Goal: Task Accomplishment & Management: Use online tool/utility

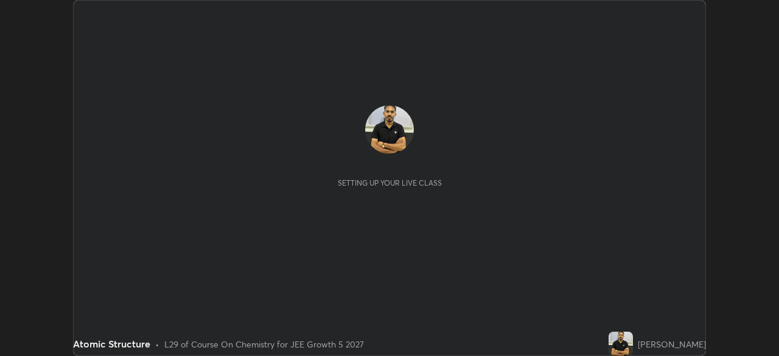
scroll to position [356, 779]
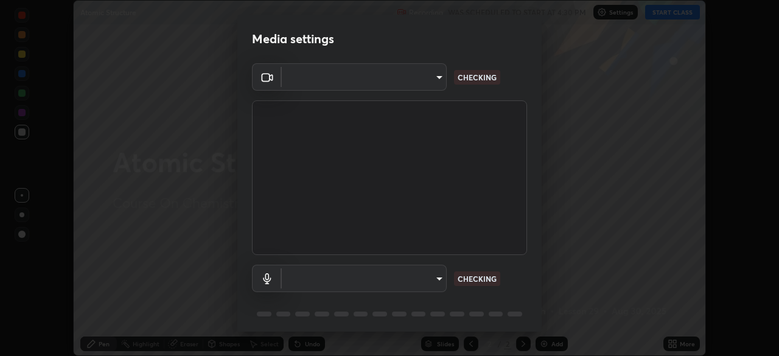
type input "5bcb87bcf8afb5e8d68ac0bb93eac58e68fe906cfa488b4128c68d5485eacd0d"
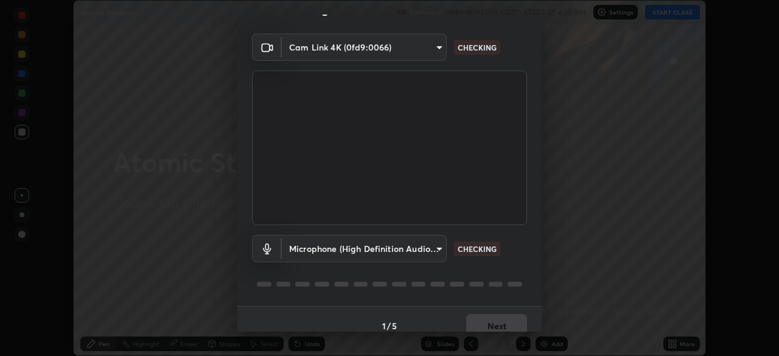
scroll to position [43, 0]
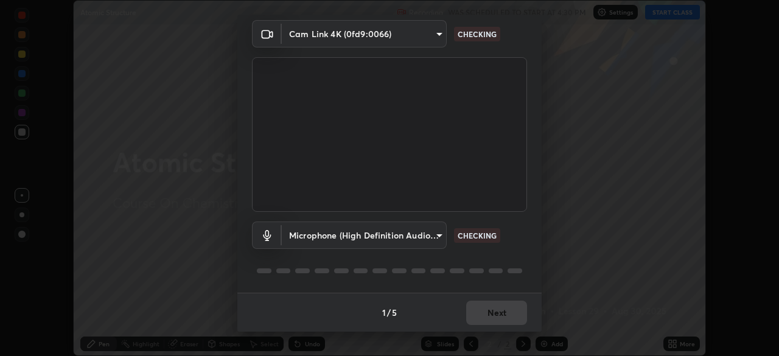
click at [407, 239] on body "Erase all Atomic Structure Recording WAS SCHEDULED TO START AT 4:30 PM Settings…" at bounding box center [389, 178] width 779 height 356
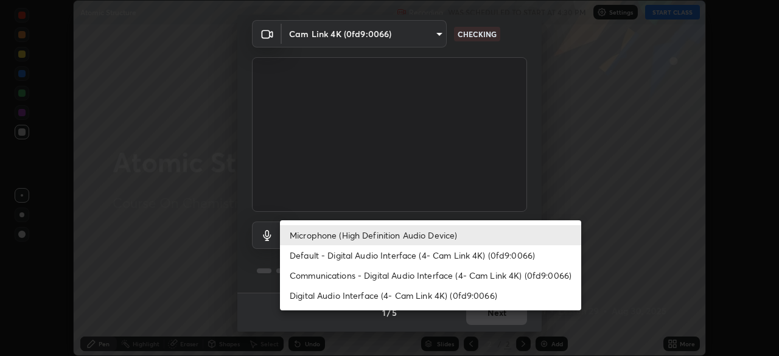
click at [386, 256] on li "Default - Digital Audio Interface (4- Cam Link 4K) (0fd9:0066)" at bounding box center [430, 255] width 301 height 20
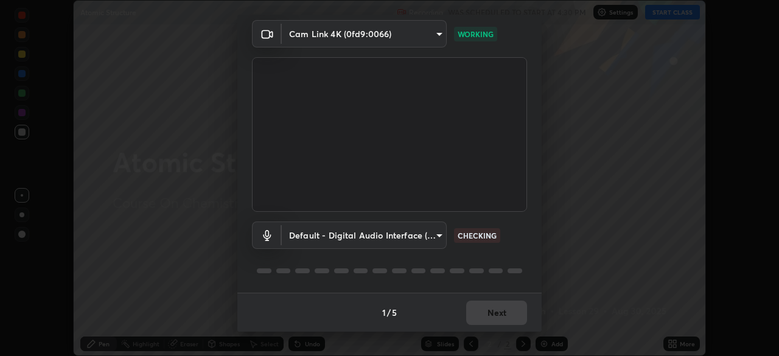
click at [406, 233] on body "Erase all Atomic Structure Recording WAS SCHEDULED TO START AT 4:30 PM Settings…" at bounding box center [389, 178] width 779 height 356
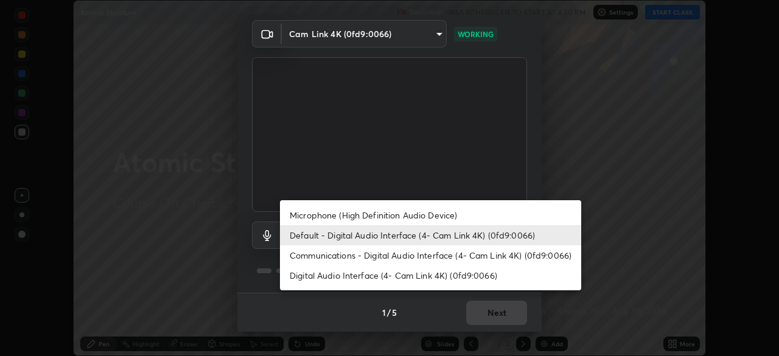
click at [382, 257] on li "Communications - Digital Audio Interface (4- Cam Link 4K) (0fd9:0066)" at bounding box center [430, 255] width 301 height 20
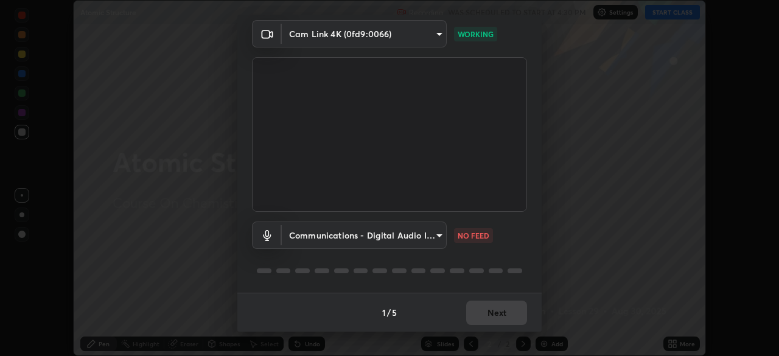
click at [395, 234] on body "Erase all Atomic Structure Recording WAS SCHEDULED TO START AT 4:30 PM Settings…" at bounding box center [389, 178] width 779 height 356
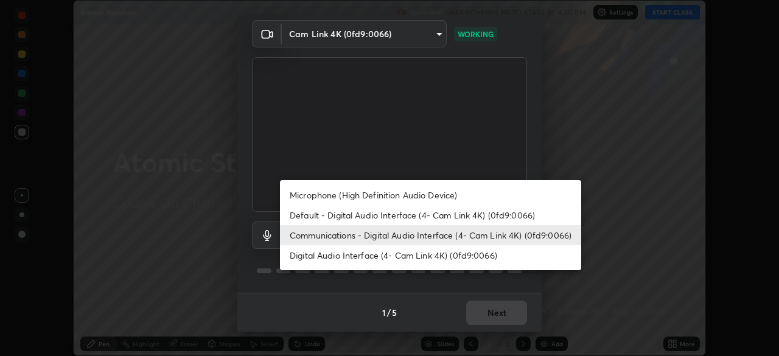
click at [388, 200] on li "Microphone (High Definition Audio Device)" at bounding box center [430, 195] width 301 height 20
type input "1277315892d3330360d0ea85f4e1d9e3c0dab06b3dc0c21178f1aa36ba6b7c8d"
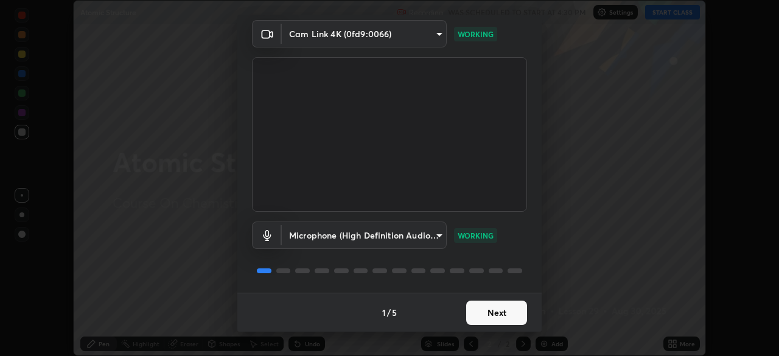
click at [491, 312] on button "Next" at bounding box center [496, 313] width 61 height 24
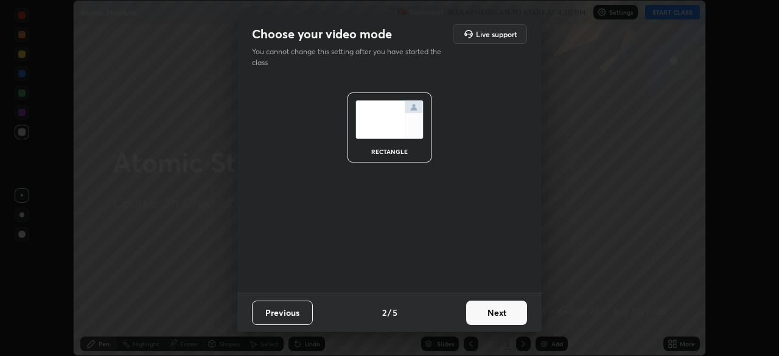
scroll to position [0, 0]
click at [496, 315] on button "Next" at bounding box center [496, 313] width 61 height 24
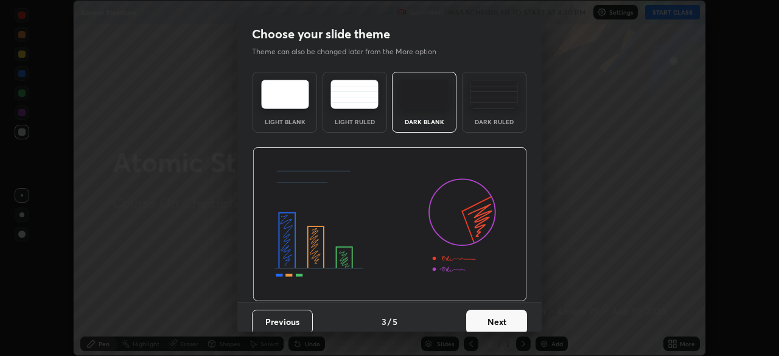
click at [502, 320] on button "Next" at bounding box center [496, 322] width 61 height 24
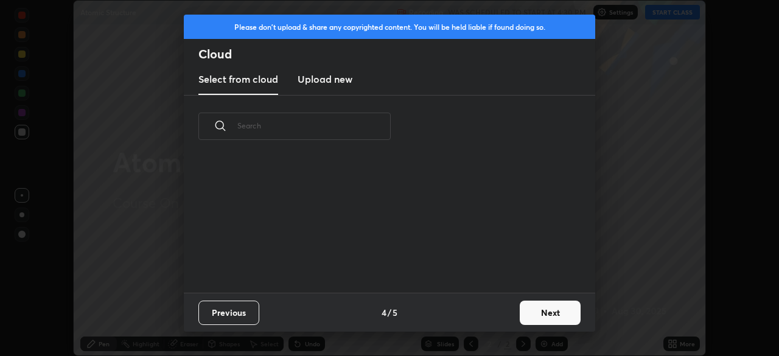
click at [528, 312] on button "Next" at bounding box center [550, 313] width 61 height 24
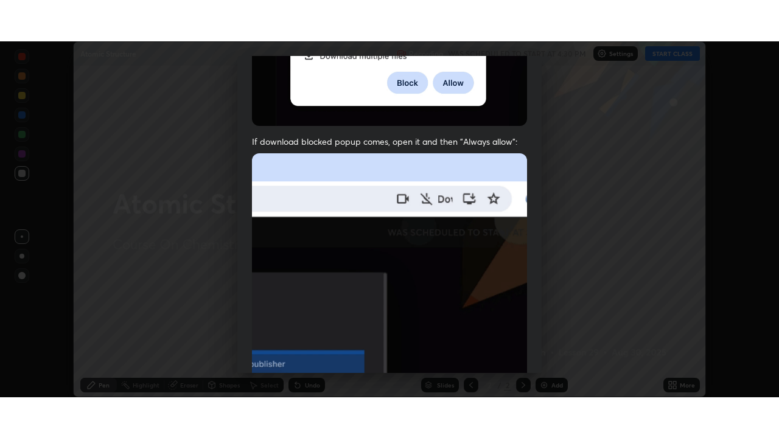
scroll to position [292, 0]
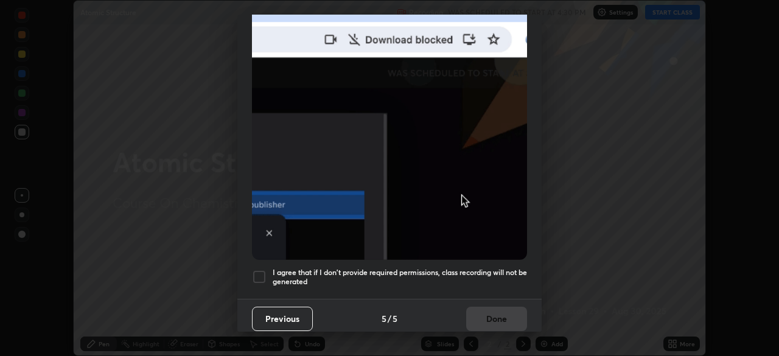
click at [261, 270] on div at bounding box center [259, 277] width 15 height 15
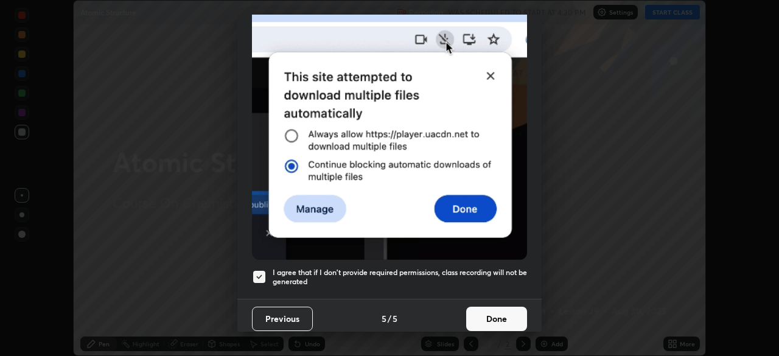
click at [482, 309] on button "Done" at bounding box center [496, 319] width 61 height 24
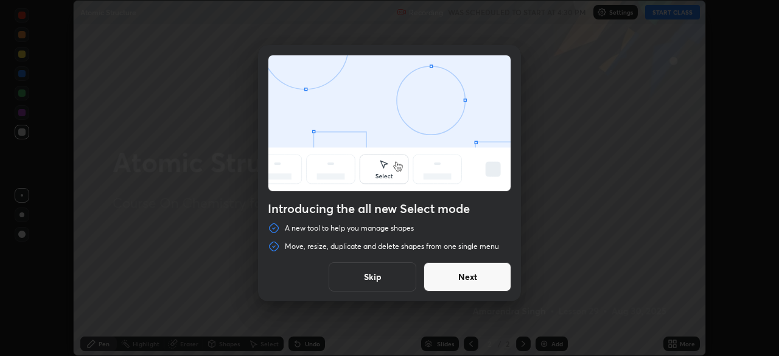
click at [371, 279] on button "Skip" at bounding box center [373, 276] width 88 height 29
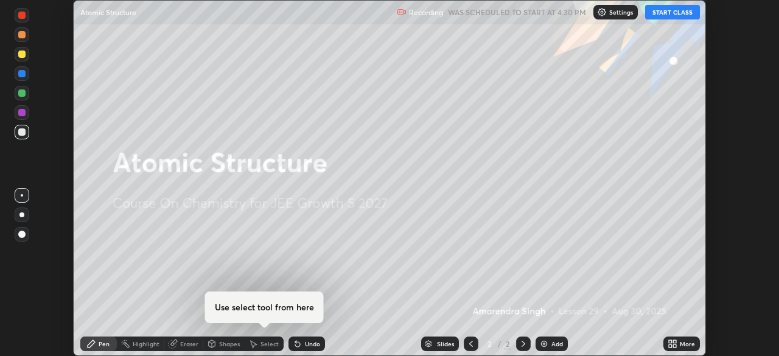
click at [670, 342] on icon at bounding box center [670, 341] width 3 height 3
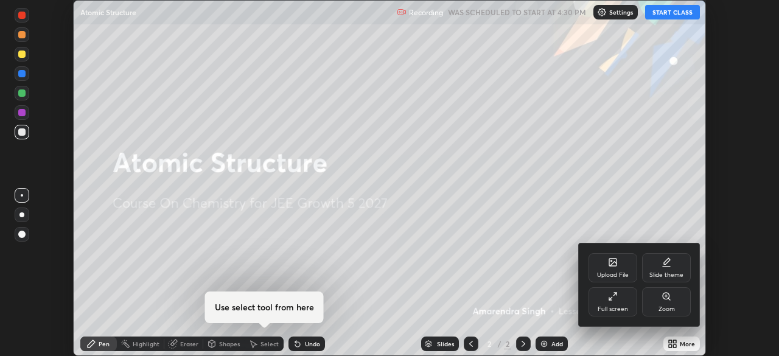
click at [614, 297] on icon at bounding box center [613, 297] width 10 height 10
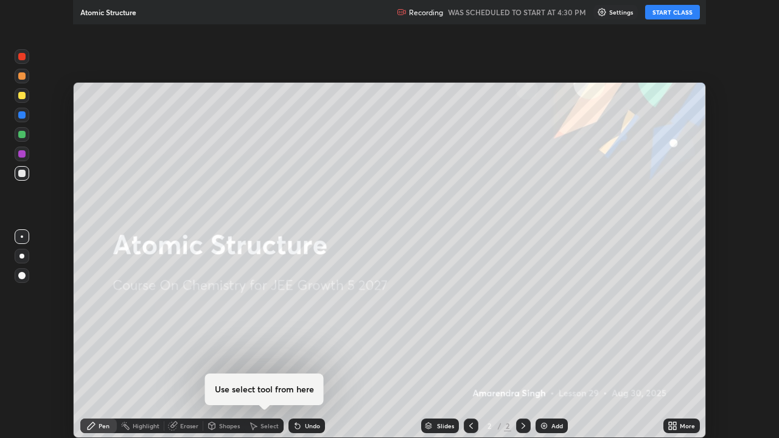
scroll to position [438, 779]
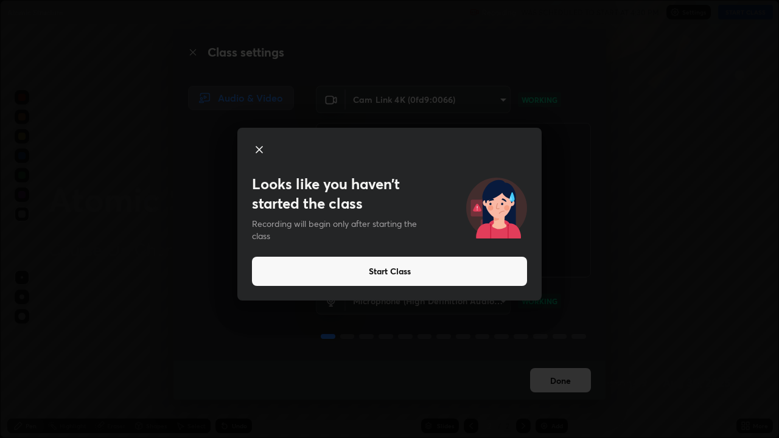
click at [668, 239] on div "Looks like you haven’t started the class Recording will begin only after starti…" at bounding box center [389, 219] width 779 height 438
click at [261, 149] on icon at bounding box center [259, 149] width 15 height 15
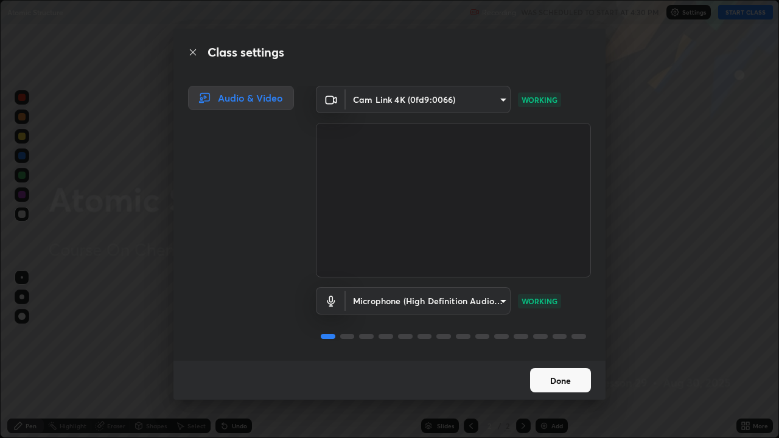
click at [564, 356] on button "Done" at bounding box center [560, 380] width 61 height 24
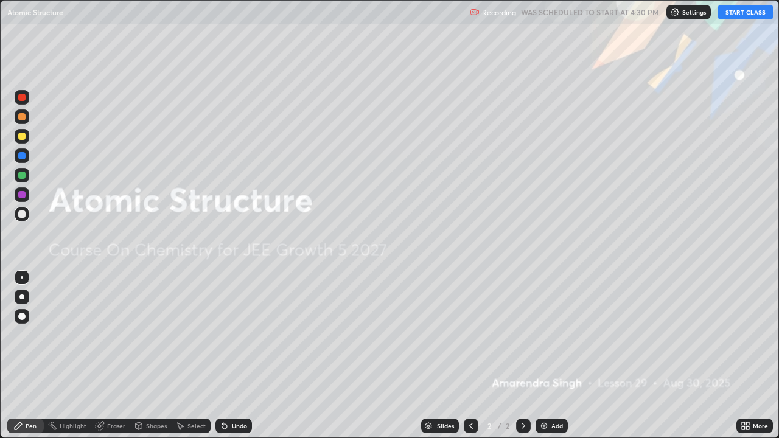
click at [749, 17] on button "START CLASS" at bounding box center [745, 12] width 55 height 15
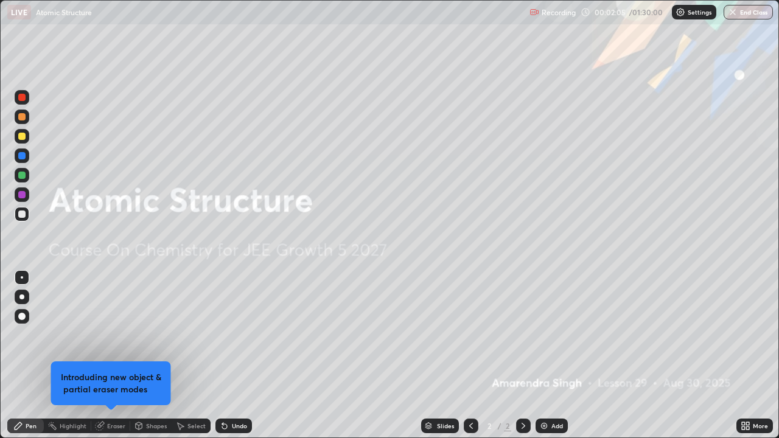
click at [548, 356] on img at bounding box center [544, 426] width 10 height 10
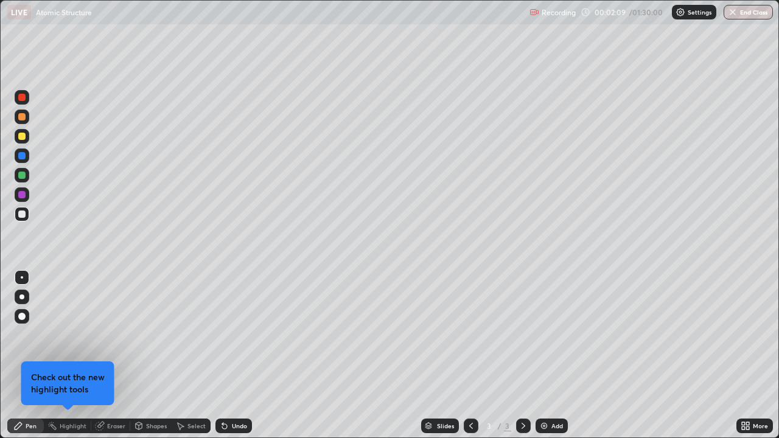
click at [23, 195] on div at bounding box center [21, 194] width 7 height 7
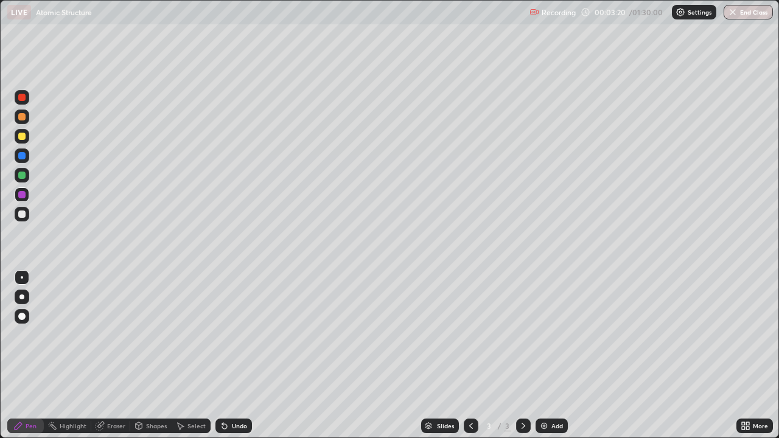
click at [26, 218] on div at bounding box center [22, 214] width 15 height 15
click at [546, 356] on img at bounding box center [544, 426] width 10 height 10
click at [119, 356] on div "Eraser" at bounding box center [116, 426] width 18 height 6
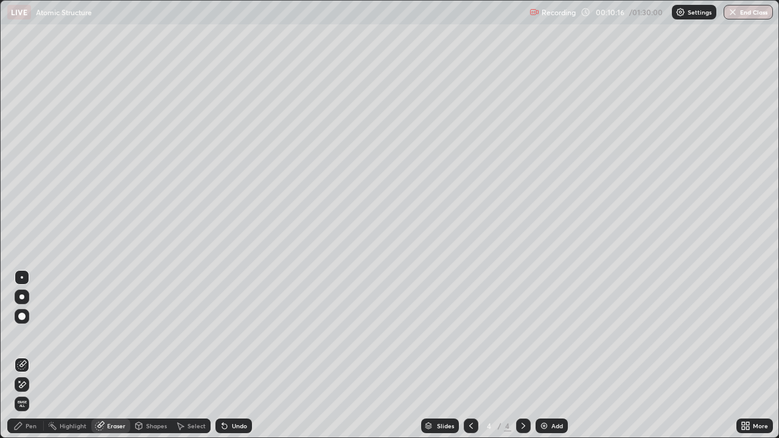
click at [29, 356] on div "Pen" at bounding box center [25, 426] width 37 height 15
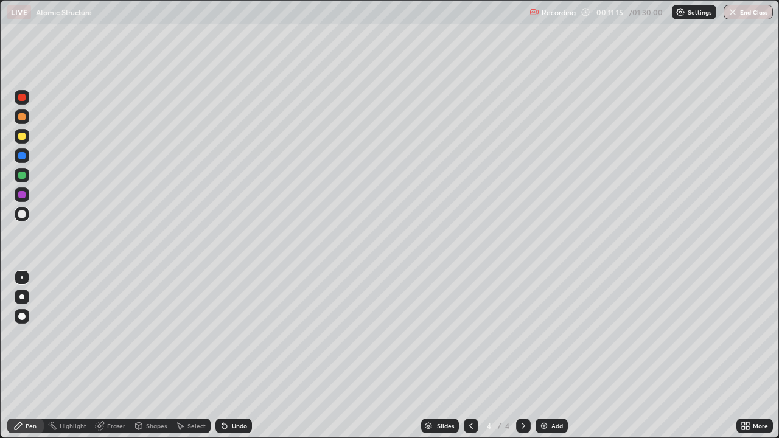
click at [18, 195] on div at bounding box center [21, 194] width 7 height 7
click at [21, 137] on div at bounding box center [21, 136] width 7 height 7
click at [23, 213] on div at bounding box center [21, 214] width 7 height 7
click at [20, 194] on div at bounding box center [21, 194] width 7 height 7
click at [16, 218] on div at bounding box center [22, 214] width 15 height 15
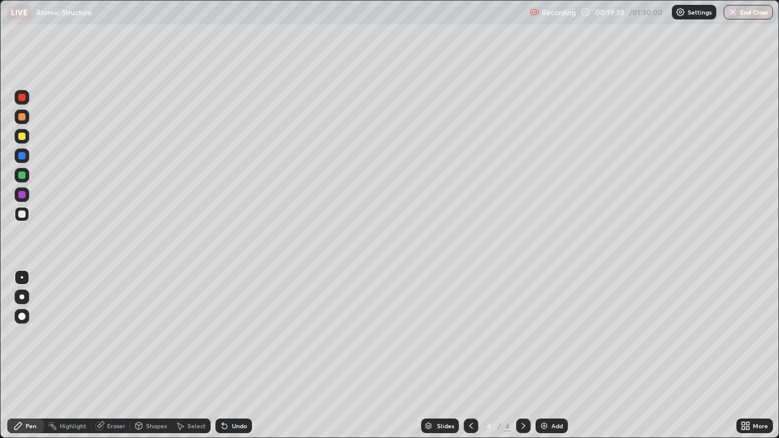
click at [23, 172] on div at bounding box center [21, 175] width 7 height 7
click at [257, 356] on div "Slides 4 / 4 Add" at bounding box center [494, 426] width 485 height 24
click at [259, 356] on div "Slides 4 / 4 Add" at bounding box center [494, 426] width 485 height 24
click at [551, 356] on div "Add" at bounding box center [552, 426] width 32 height 15
click at [27, 212] on div at bounding box center [22, 214] width 15 height 15
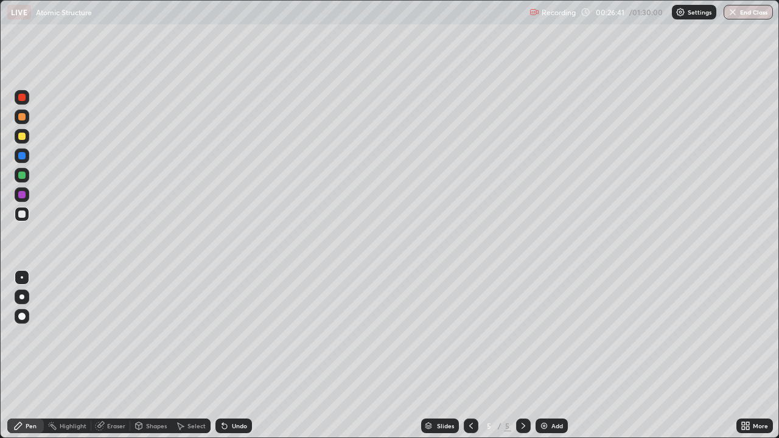
click at [233, 356] on div "Undo" at bounding box center [239, 426] width 15 height 6
click at [231, 356] on div "Undo" at bounding box center [234, 426] width 37 height 15
click at [230, 356] on div "Undo" at bounding box center [234, 426] width 37 height 15
click at [562, 356] on div "Add" at bounding box center [552, 426] width 32 height 15
click at [24, 135] on div at bounding box center [21, 136] width 7 height 7
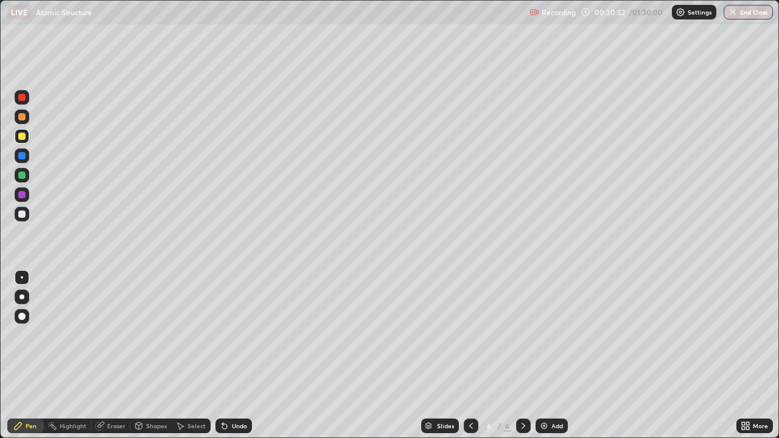
click at [236, 356] on div "Undo" at bounding box center [234, 426] width 37 height 15
click at [231, 356] on div "Undo" at bounding box center [234, 426] width 37 height 15
click at [23, 214] on div at bounding box center [21, 214] width 7 height 7
click at [23, 158] on div at bounding box center [21, 155] width 7 height 7
click at [544, 356] on img at bounding box center [544, 426] width 10 height 10
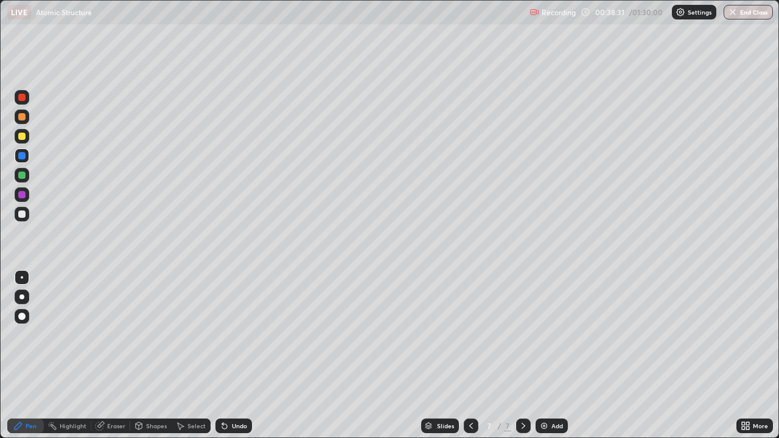
click at [470, 356] on icon at bounding box center [471, 426] width 10 height 10
click at [544, 356] on img at bounding box center [544, 426] width 10 height 10
click at [17, 175] on div at bounding box center [22, 175] width 15 height 15
click at [471, 356] on icon at bounding box center [471, 426] width 10 height 10
click at [240, 356] on div "Undo" at bounding box center [239, 426] width 15 height 6
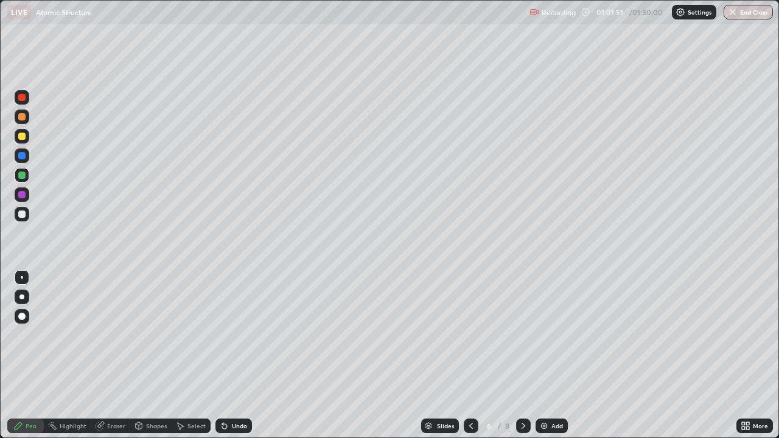
click at [244, 356] on div "Undo" at bounding box center [239, 426] width 15 height 6
click at [247, 356] on div "Undo" at bounding box center [234, 426] width 37 height 15
click at [249, 356] on div "Undo" at bounding box center [234, 426] width 37 height 15
click at [245, 356] on div "Undo" at bounding box center [239, 426] width 15 height 6
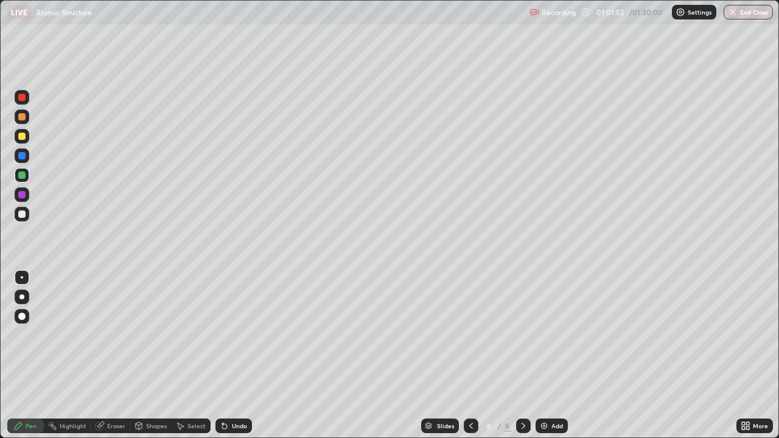
click at [239, 356] on div "Undo" at bounding box center [239, 426] width 15 height 6
click at [236, 356] on div "Undo" at bounding box center [239, 426] width 15 height 6
click at [236, 356] on div "Undo" at bounding box center [234, 426] width 37 height 15
click at [237, 356] on div "Undo" at bounding box center [234, 426] width 37 height 15
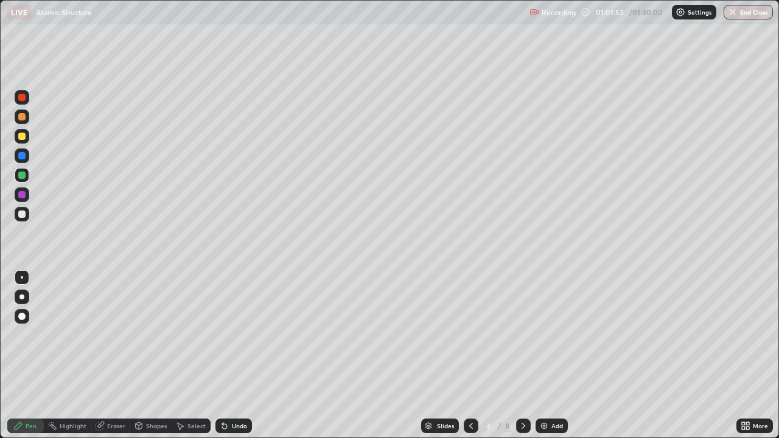
click at [237, 356] on div "Undo" at bounding box center [234, 426] width 37 height 15
click at [240, 356] on div "Undo" at bounding box center [234, 426] width 37 height 15
click at [239, 356] on div "Undo" at bounding box center [234, 426] width 37 height 15
click at [240, 356] on div "Undo" at bounding box center [234, 426] width 37 height 15
click at [239, 356] on div "Undo" at bounding box center [234, 426] width 37 height 15
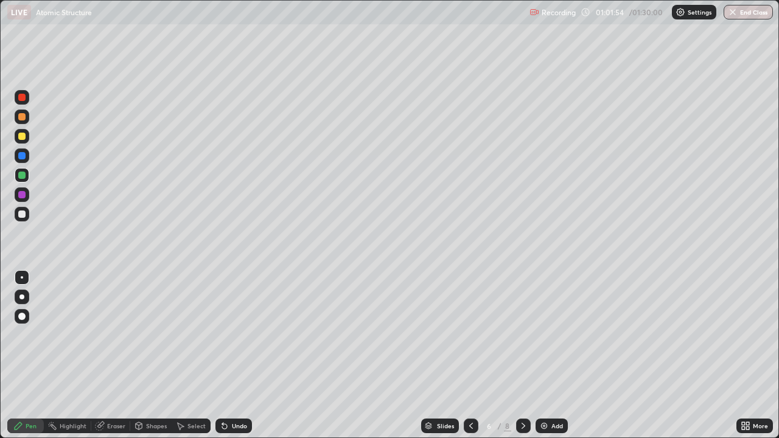
click at [239, 356] on div "Undo" at bounding box center [234, 426] width 37 height 15
click at [470, 356] on icon at bounding box center [471, 426] width 10 height 10
click at [467, 356] on div at bounding box center [471, 426] width 15 height 15
click at [545, 356] on img at bounding box center [544, 426] width 10 height 10
click at [228, 356] on div "Undo" at bounding box center [234, 426] width 37 height 15
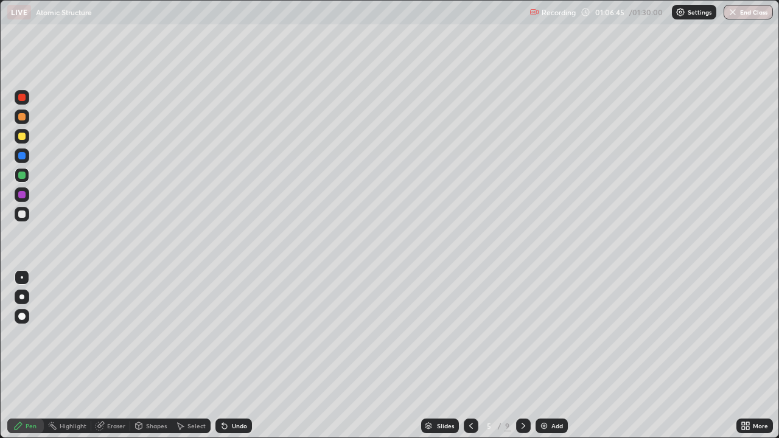
click at [464, 356] on div at bounding box center [471, 426] width 15 height 15
click at [539, 356] on img at bounding box center [544, 426] width 10 height 10
click at [18, 216] on div at bounding box center [21, 214] width 7 height 7
click at [234, 356] on div "Undo" at bounding box center [239, 426] width 15 height 6
click at [231, 356] on div "Undo" at bounding box center [234, 426] width 37 height 15
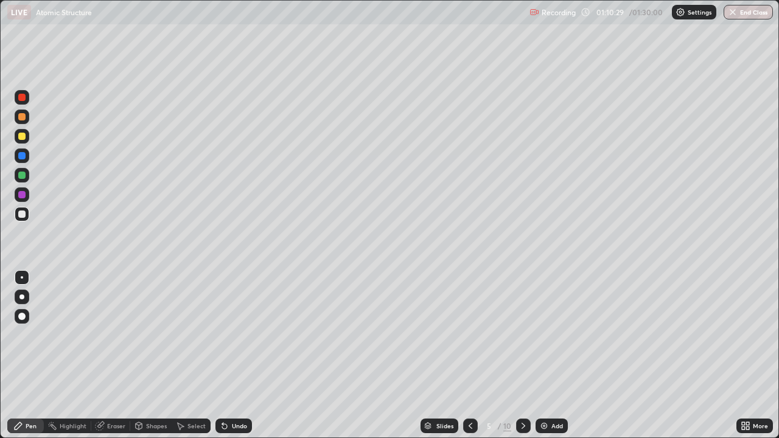
click at [239, 356] on div "Undo" at bounding box center [239, 426] width 15 height 6
click at [237, 356] on div "Undo" at bounding box center [239, 426] width 15 height 6
click at [232, 356] on div "Undo" at bounding box center [239, 426] width 15 height 6
click at [229, 356] on div "Undo" at bounding box center [234, 426] width 37 height 15
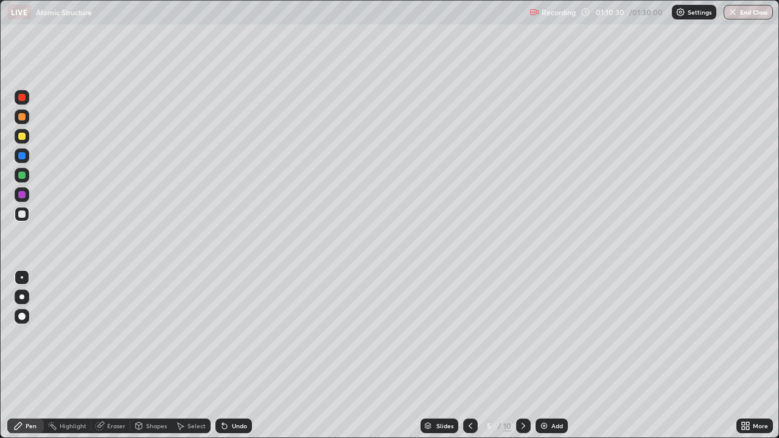
click at [226, 356] on icon at bounding box center [225, 426] width 10 height 10
click at [237, 356] on div "Undo" at bounding box center [239, 426] width 15 height 6
click at [230, 356] on div "Undo" at bounding box center [234, 426] width 37 height 15
click at [234, 356] on div "Undo" at bounding box center [239, 426] width 15 height 6
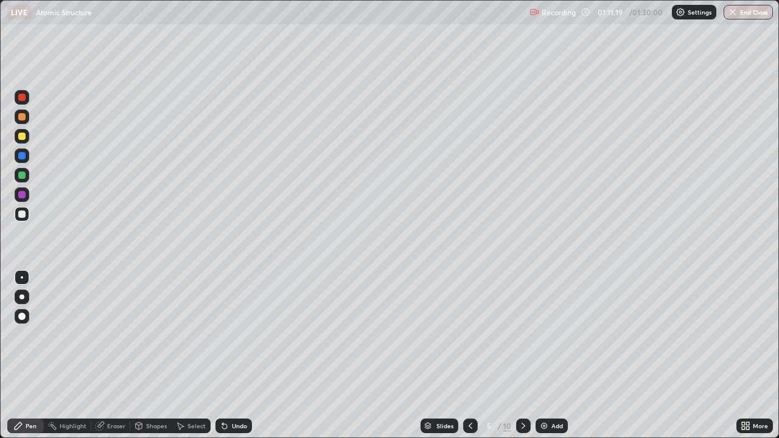
click at [234, 356] on div "Undo" at bounding box center [239, 426] width 15 height 6
click at [233, 356] on div "Undo" at bounding box center [239, 426] width 15 height 6
click at [122, 356] on div "Eraser" at bounding box center [116, 426] width 18 height 6
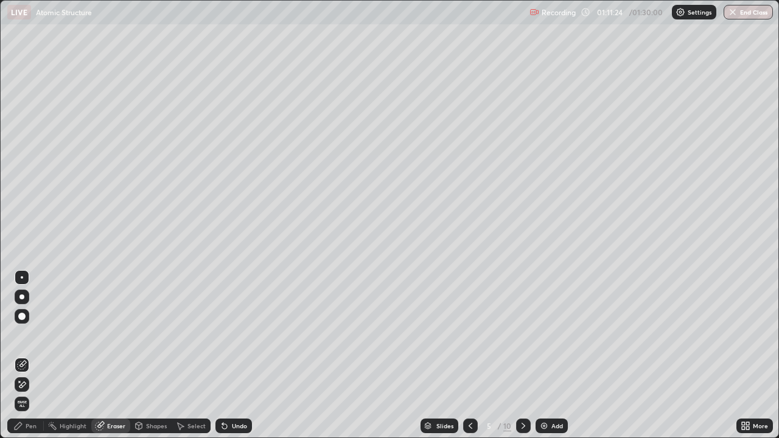
click at [35, 356] on div "Pen" at bounding box center [25, 426] width 37 height 15
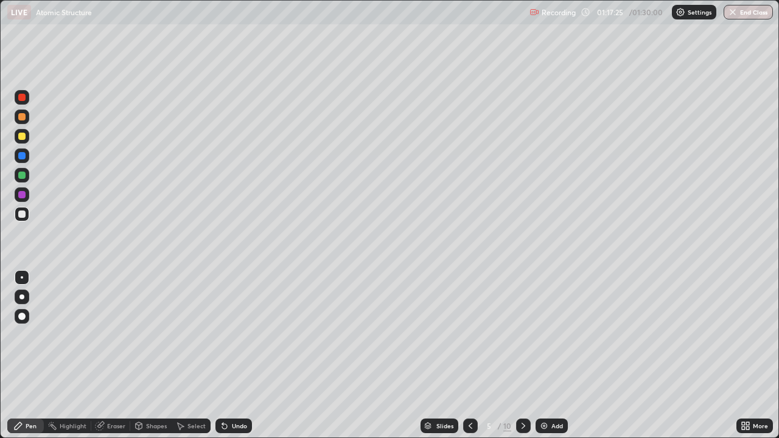
click at [242, 356] on div "Undo" at bounding box center [239, 426] width 15 height 6
click at [245, 356] on div "Undo" at bounding box center [239, 426] width 15 height 6
click at [243, 356] on div "Undo" at bounding box center [239, 426] width 15 height 6
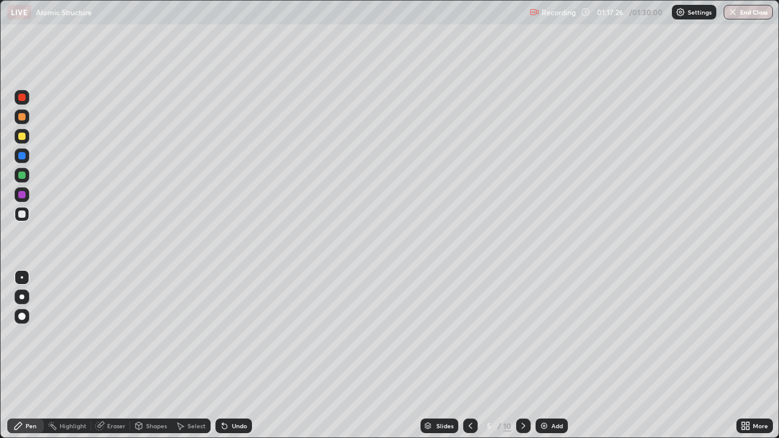
click at [242, 356] on div "Undo" at bounding box center [239, 426] width 15 height 6
click at [244, 356] on div "Undo" at bounding box center [239, 426] width 15 height 6
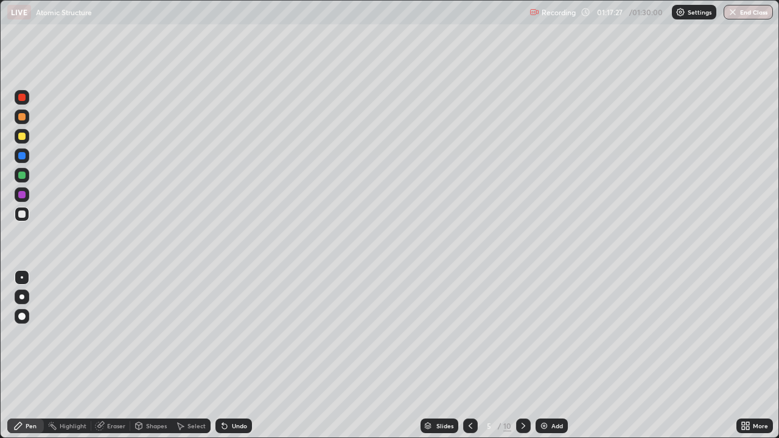
click at [242, 356] on div "Undo" at bounding box center [239, 426] width 15 height 6
click at [241, 356] on div "Undo" at bounding box center [239, 426] width 15 height 6
click at [238, 356] on div "Undo" at bounding box center [239, 426] width 15 height 6
click at [237, 356] on div "Undo" at bounding box center [239, 426] width 15 height 6
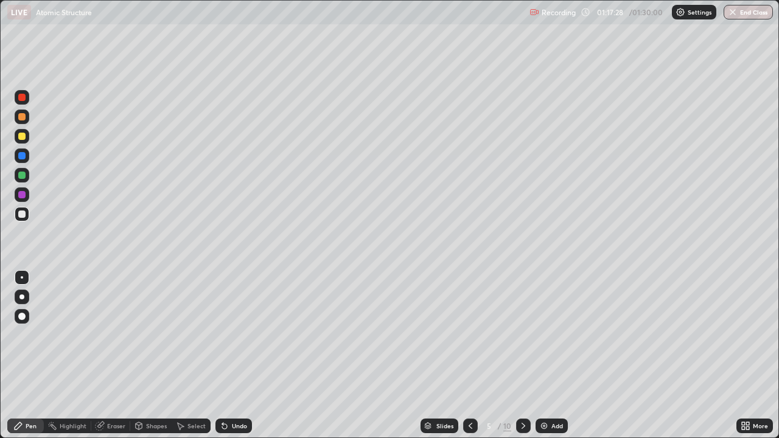
click at [237, 356] on div "Undo" at bounding box center [239, 426] width 15 height 6
click at [235, 356] on div "Undo" at bounding box center [239, 426] width 15 height 6
click at [234, 356] on div "Undo" at bounding box center [239, 426] width 15 height 6
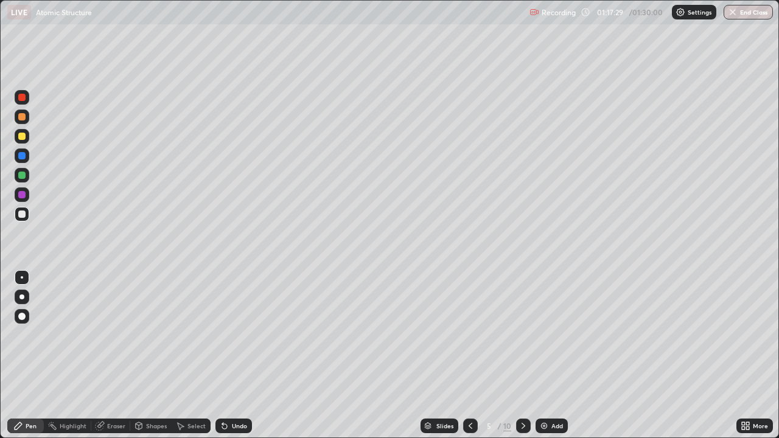
click at [234, 356] on div "Undo" at bounding box center [239, 426] width 15 height 6
click at [233, 356] on div "Undo" at bounding box center [239, 426] width 15 height 6
click at [234, 356] on div "Undo" at bounding box center [239, 426] width 15 height 6
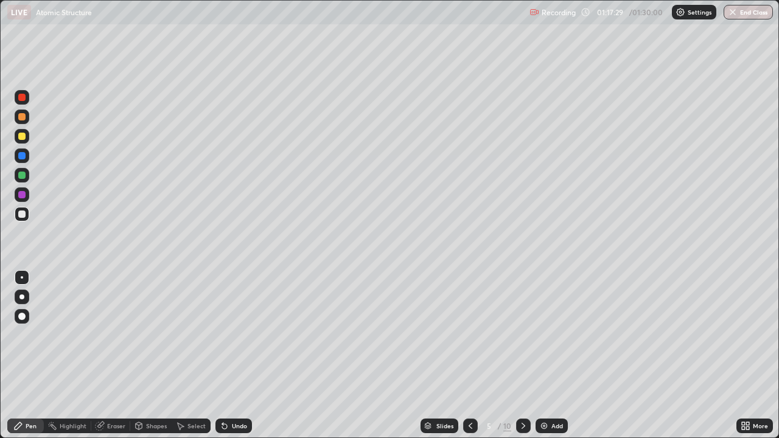
click at [234, 356] on div "Undo" at bounding box center [239, 426] width 15 height 6
click at [234, 356] on div "Undo" at bounding box center [234, 426] width 37 height 15
click at [236, 356] on div "Undo" at bounding box center [239, 426] width 15 height 6
click at [235, 356] on div "Undo" at bounding box center [234, 426] width 37 height 15
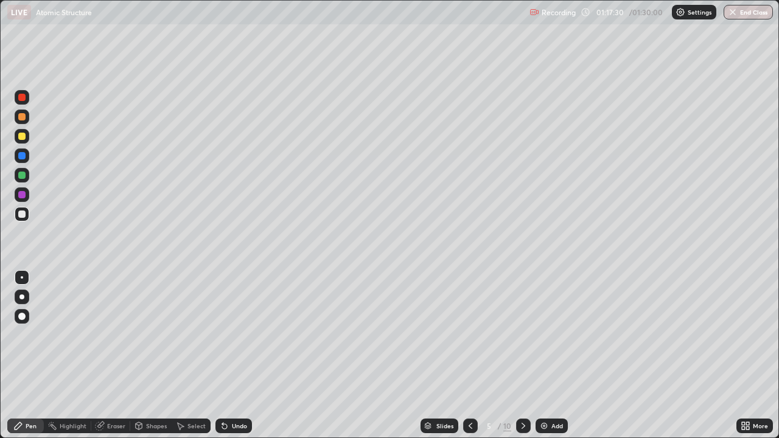
click at [235, 356] on div "Undo" at bounding box center [234, 426] width 37 height 15
click at [234, 356] on div "Undo" at bounding box center [239, 426] width 15 height 6
click at [233, 356] on div "Undo" at bounding box center [239, 426] width 15 height 6
click at [232, 356] on div "Undo" at bounding box center [239, 426] width 15 height 6
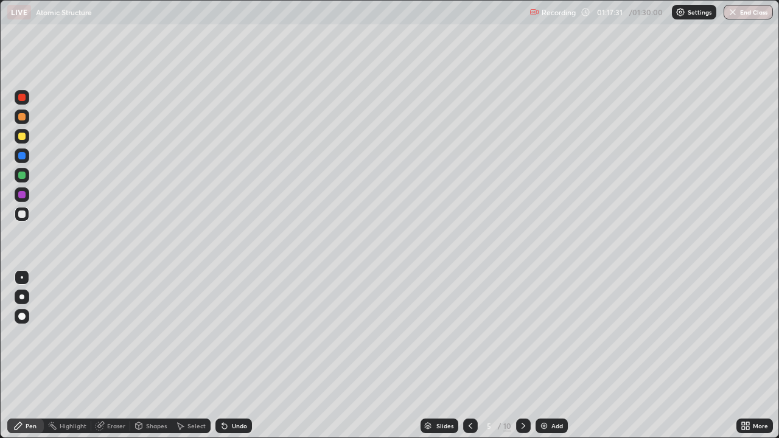
click at [232, 356] on div "Undo" at bounding box center [239, 426] width 15 height 6
click at [751, 12] on button "End Class" at bounding box center [748, 12] width 49 height 15
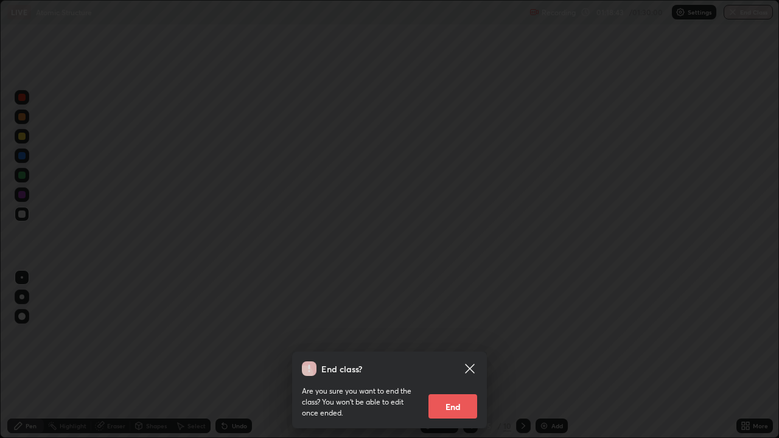
click at [464, 356] on button "End" at bounding box center [453, 406] width 49 height 24
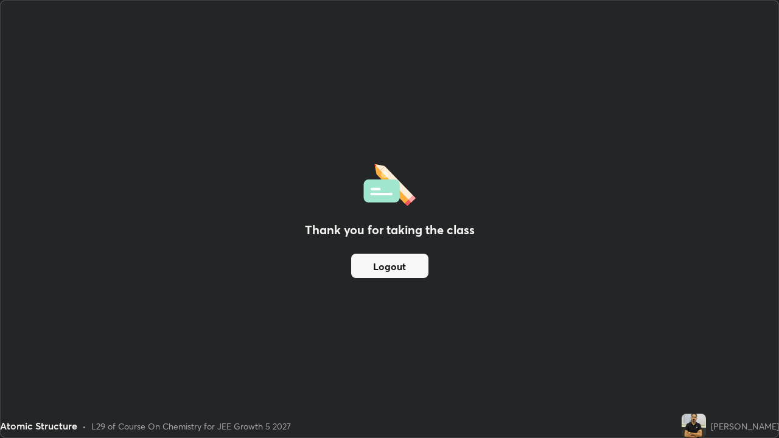
click at [401, 266] on button "Logout" at bounding box center [389, 266] width 77 height 24
